Goal: Use online tool/utility: Utilize a website feature to perform a specific function

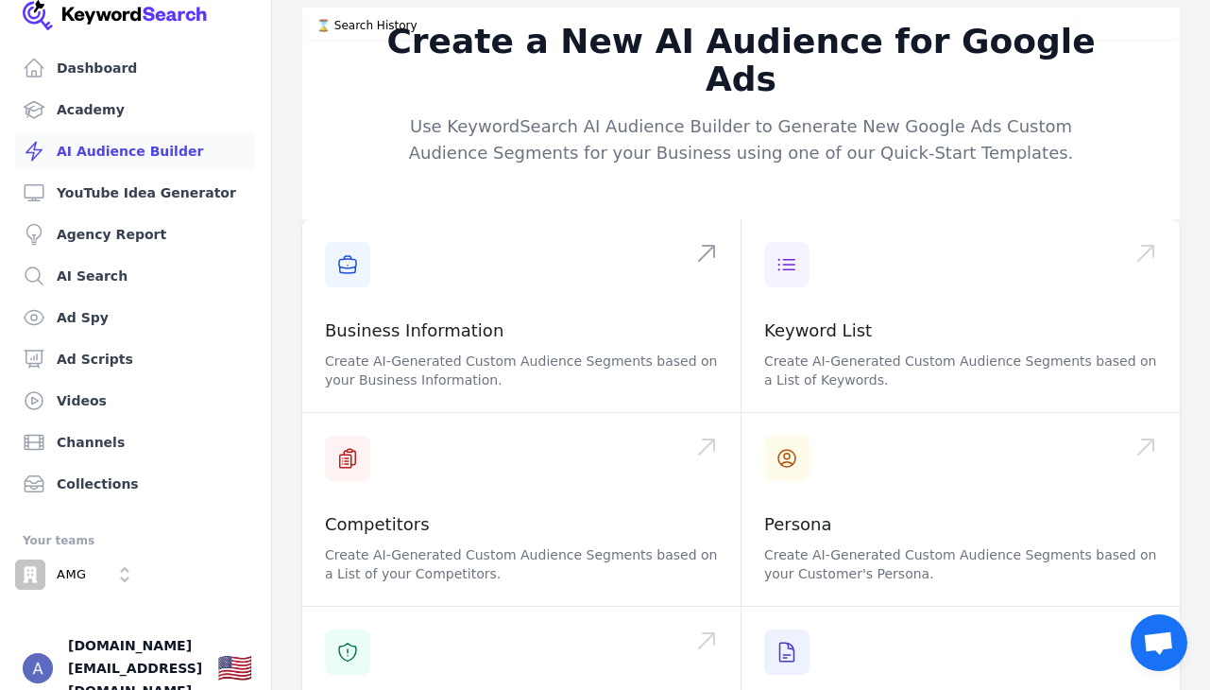
click at [461, 248] on span at bounding box center [521, 315] width 438 height 193
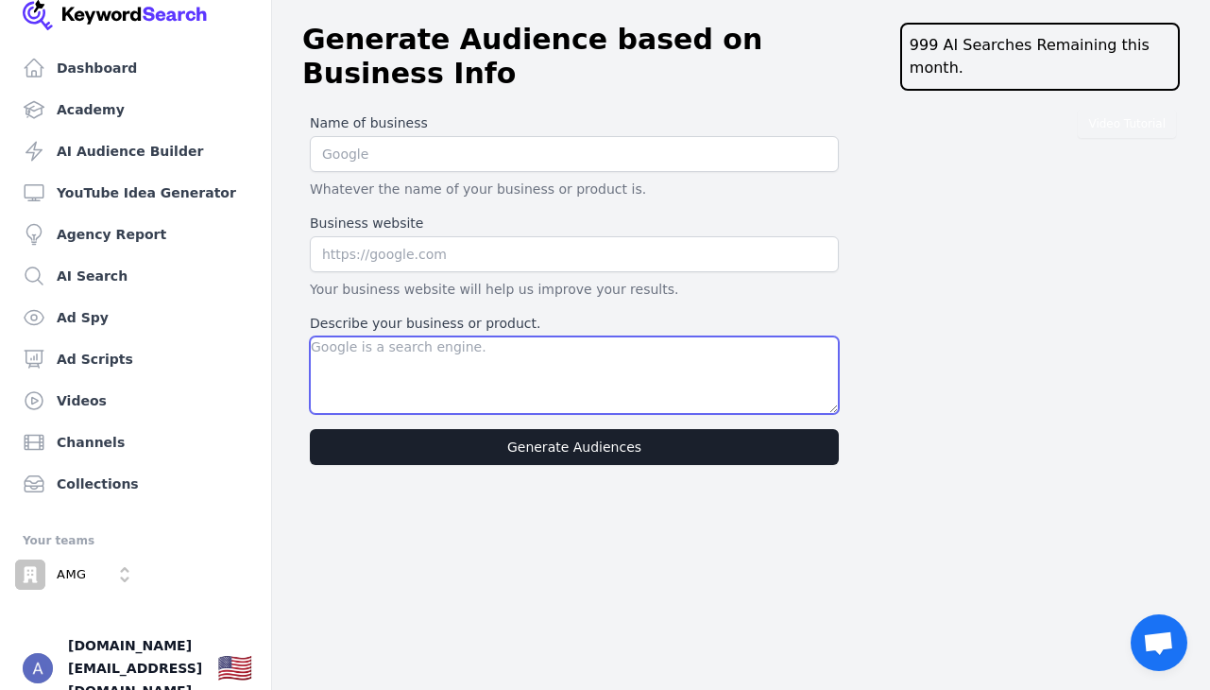
click at [394, 336] on textarea "Describe your business or product." at bounding box center [574, 374] width 529 height 77
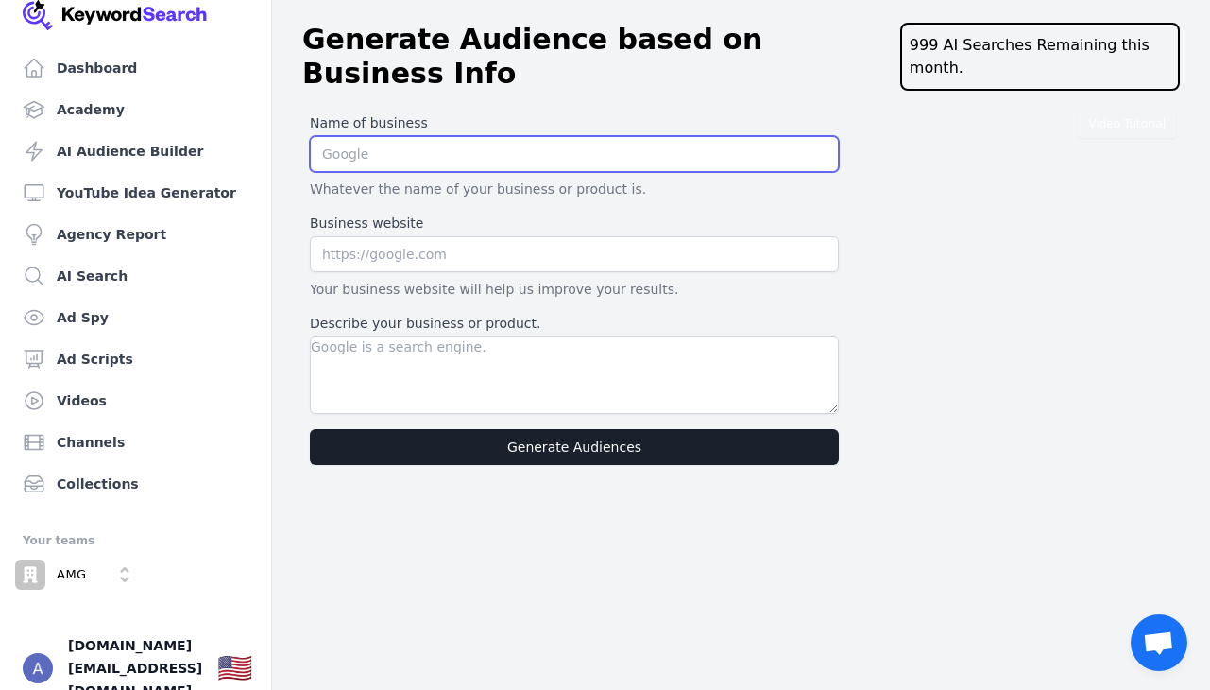
click at [365, 136] on input "text" at bounding box center [574, 154] width 529 height 36
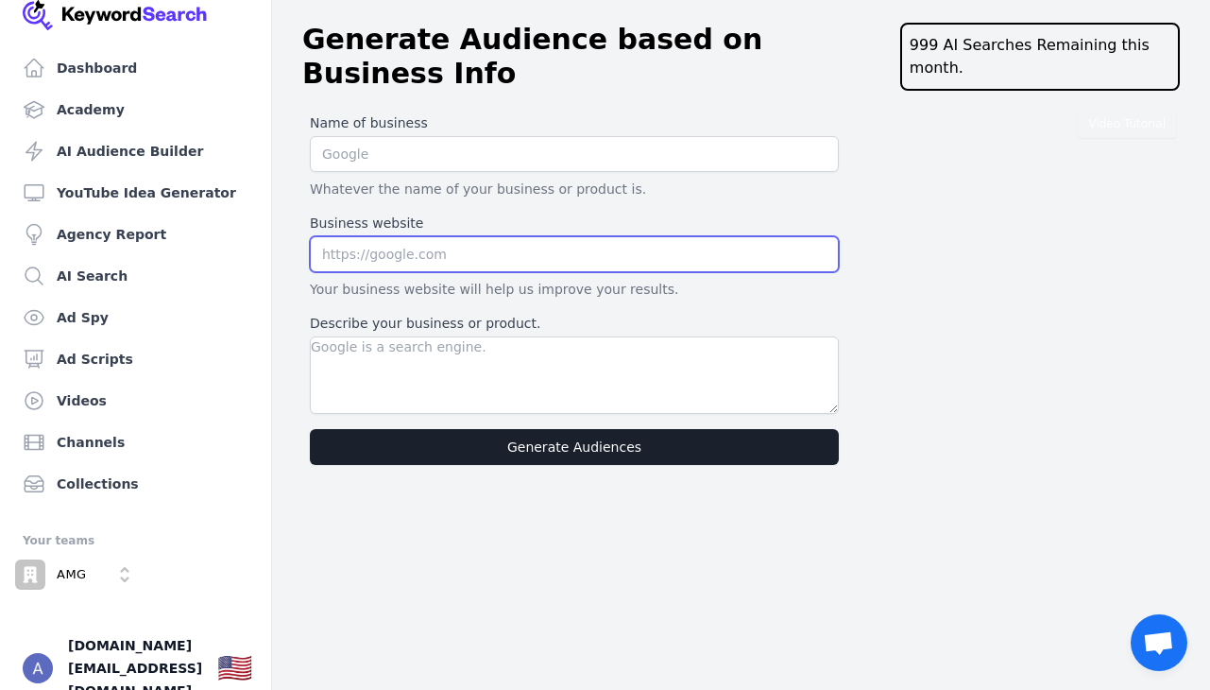
click at [388, 236] on input "text" at bounding box center [574, 254] width 529 height 36
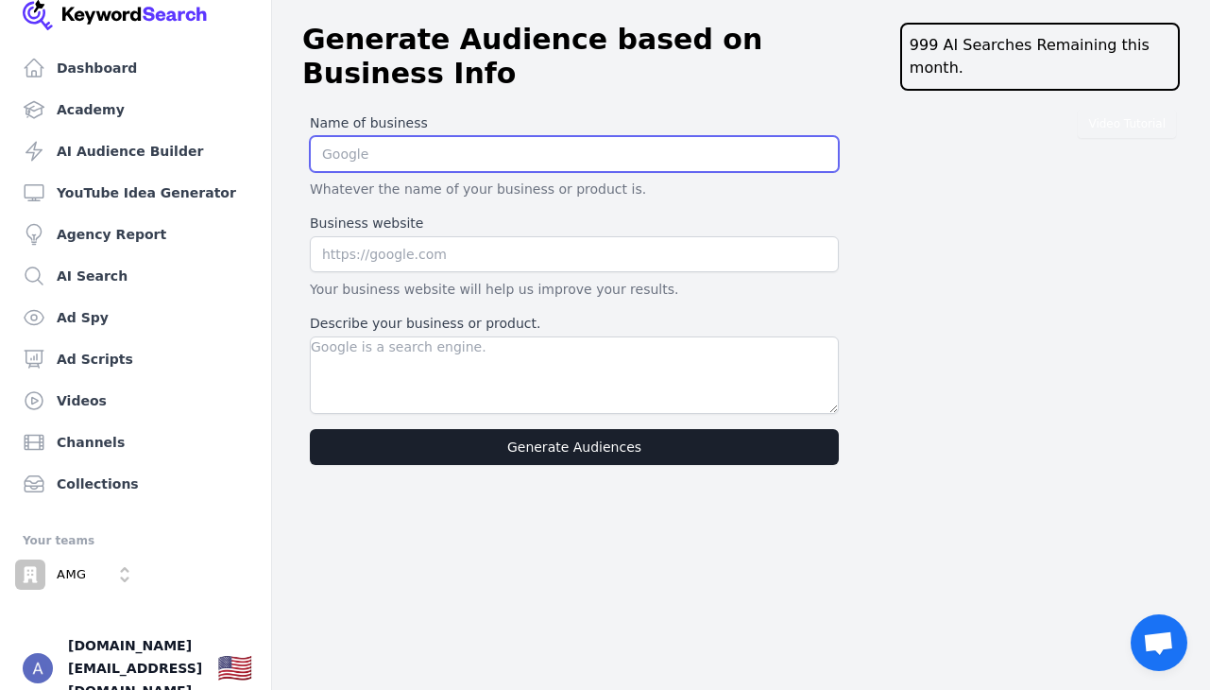
click at [361, 138] on input "text" at bounding box center [574, 154] width 529 height 36
type input "The ROAS Formula"
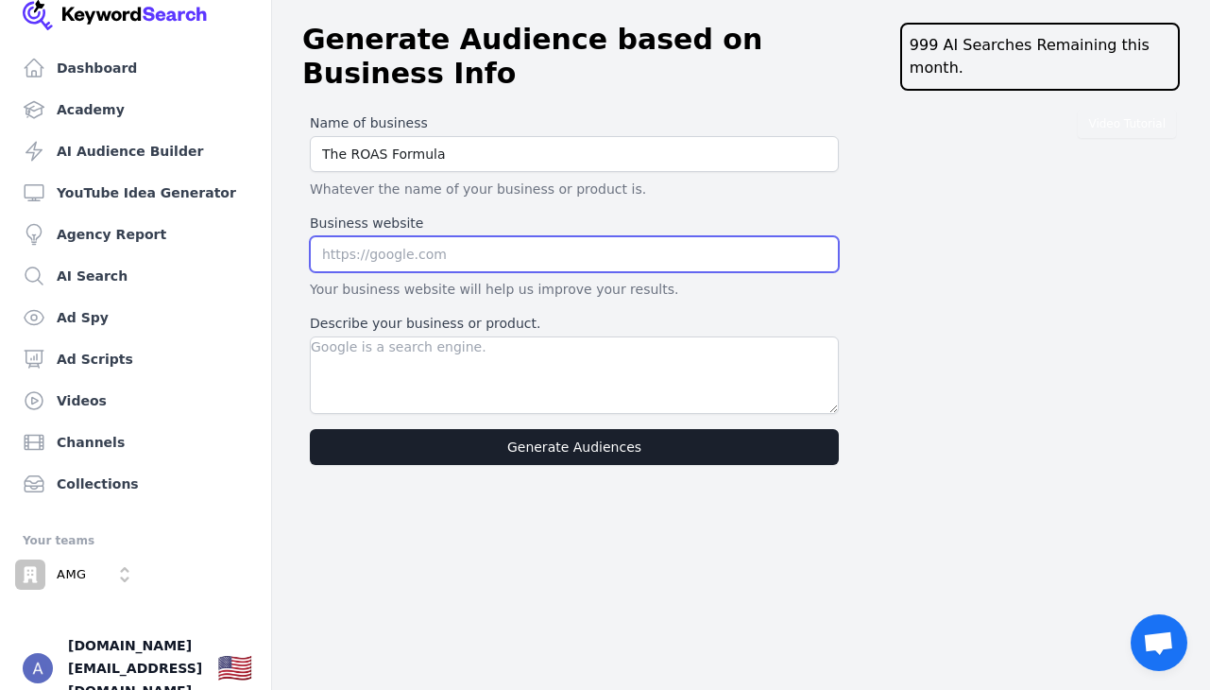
click at [384, 236] on input "text" at bounding box center [574, 254] width 529 height 36
type input "[URL][DOMAIN_NAME]"
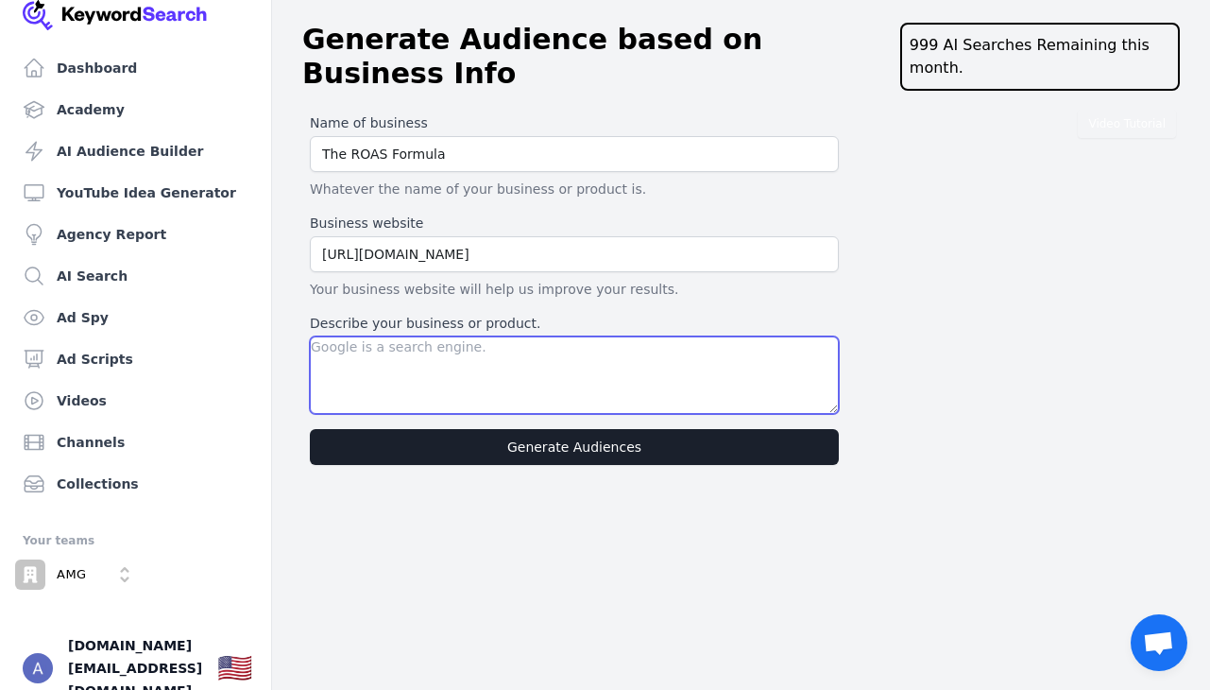
click at [364, 344] on textarea "Describe your business or product." at bounding box center [574, 374] width 529 height 77
type textarea "I"
type textarea "an e-commerce ad agency looking for Shopify and amazon ecommerce owners"
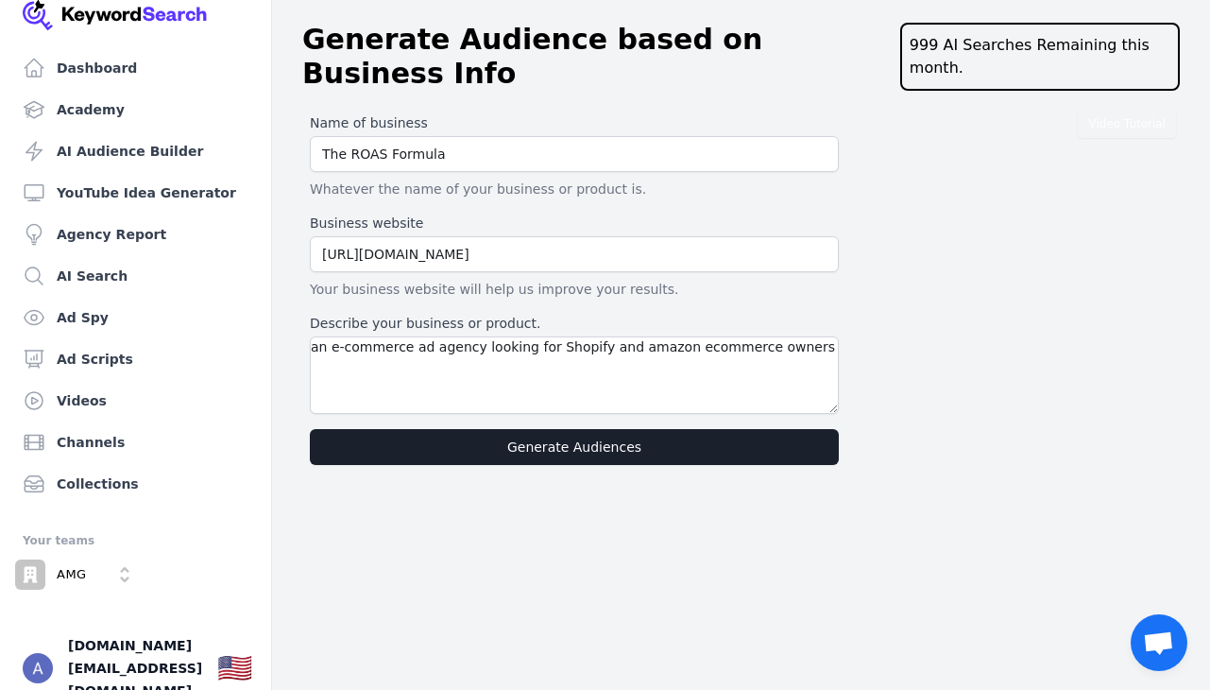
click at [521, 429] on button "Generate Audiences" at bounding box center [574, 447] width 529 height 36
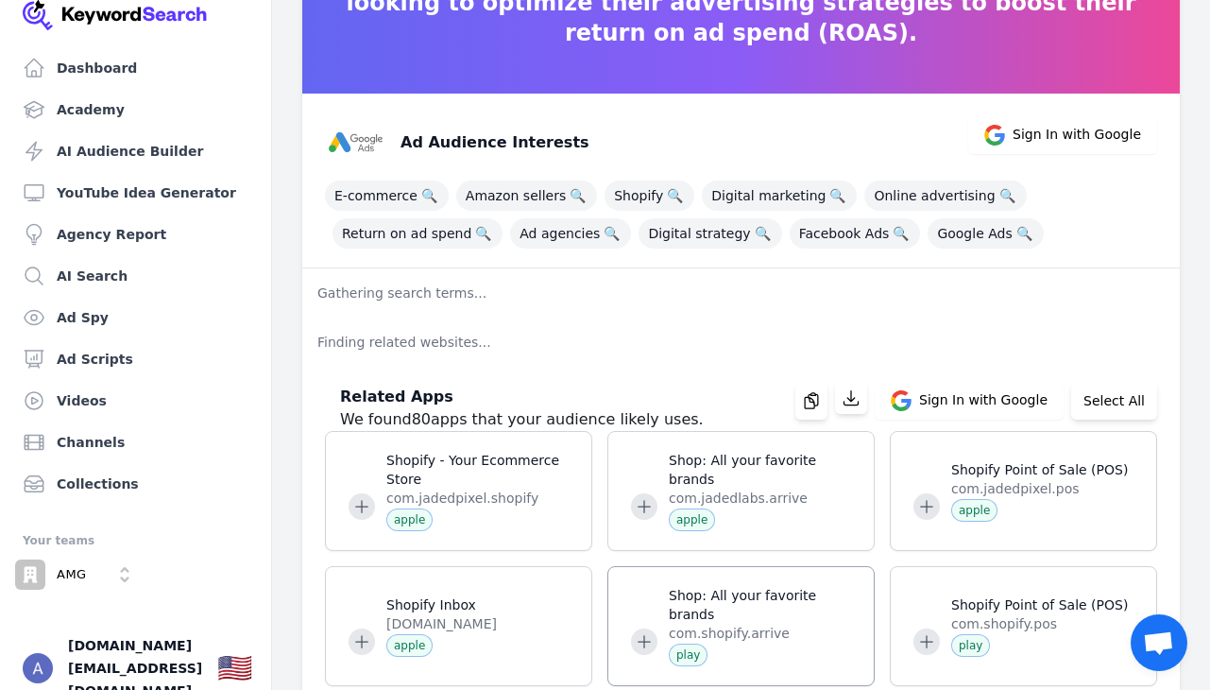
scroll to position [158, 0]
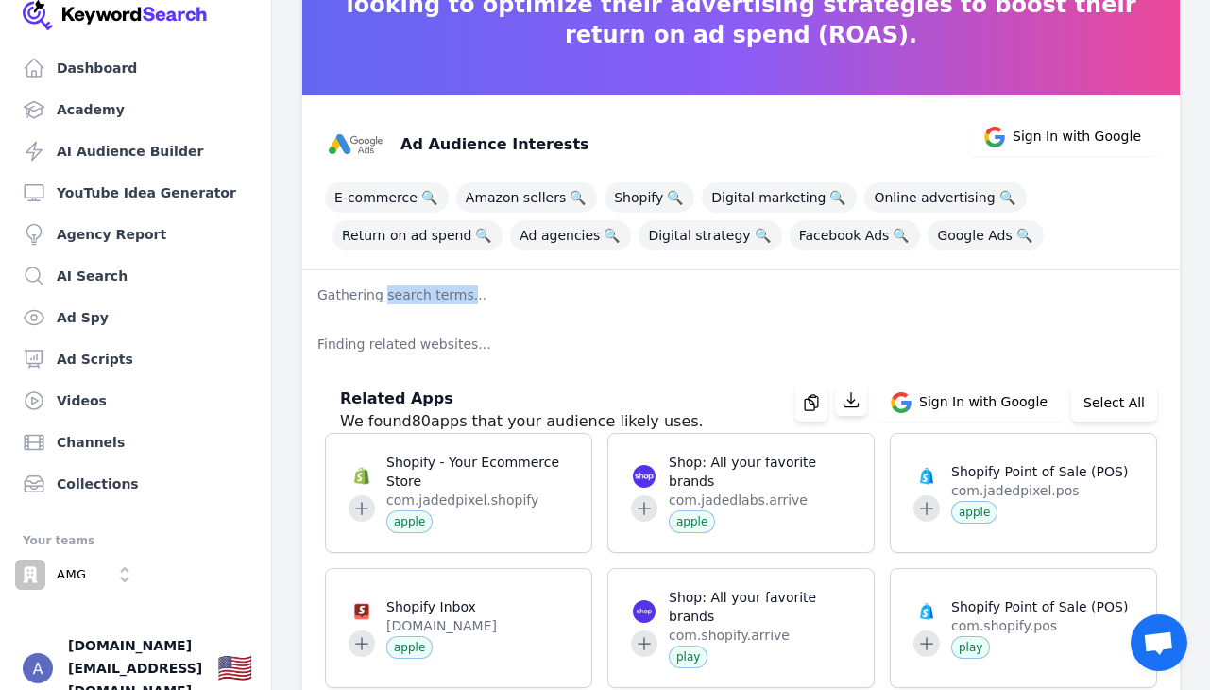
drag, startPoint x: 466, startPoint y: 301, endPoint x: 384, endPoint y: 299, distance: 81.3
click at [384, 299] on p "Gathering search terms..." at bounding box center [741, 294] width 878 height 49
drag, startPoint x: 416, startPoint y: 342, endPoint x: 482, endPoint y: 347, distance: 66.3
click at [482, 347] on p "Finding related websites..." at bounding box center [741, 343] width 878 height 49
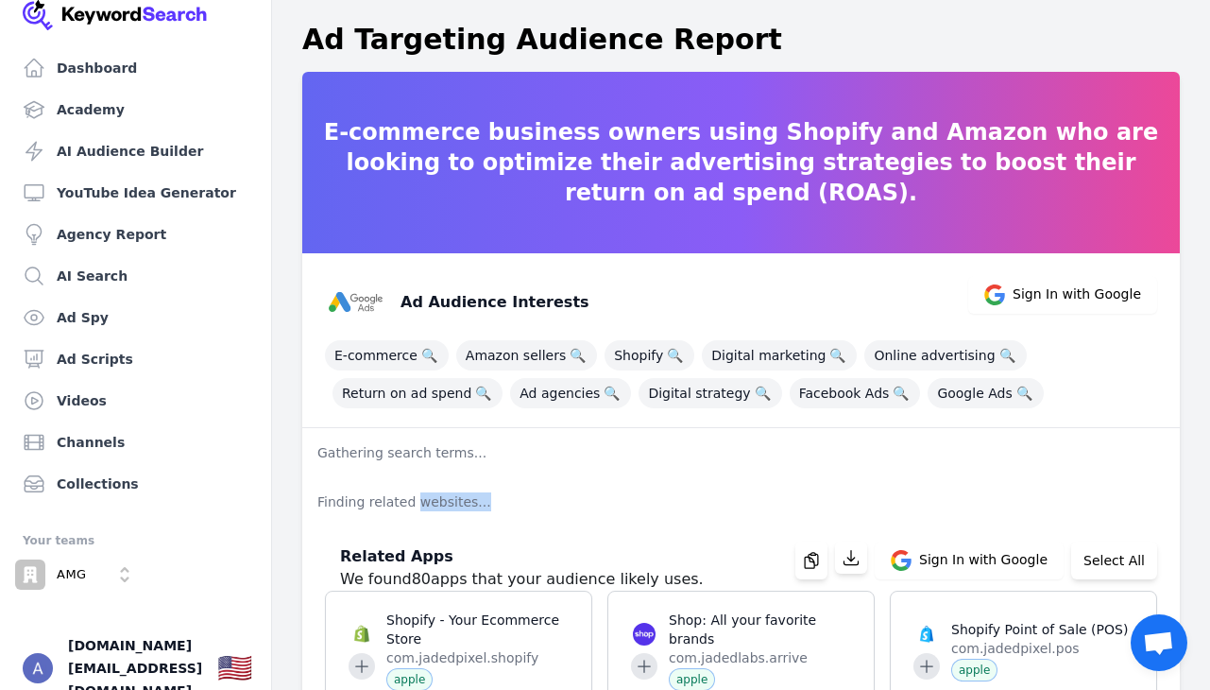
scroll to position [0, 0]
